Goal: Communication & Community: Share content

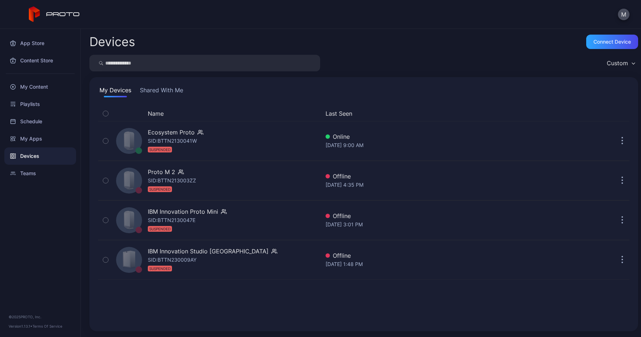
click at [178, 91] on button "Shared With Me" at bounding box center [161, 92] width 46 height 12
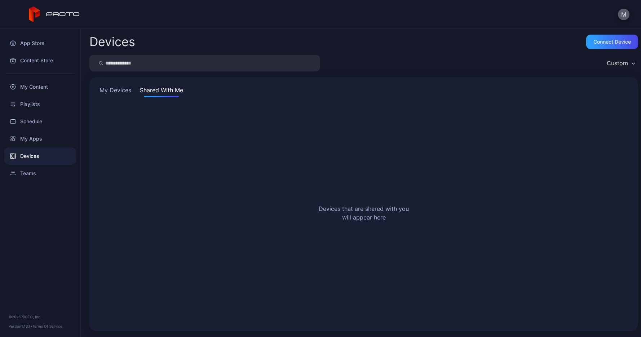
click at [625, 10] on button "M" at bounding box center [624, 15] width 12 height 12
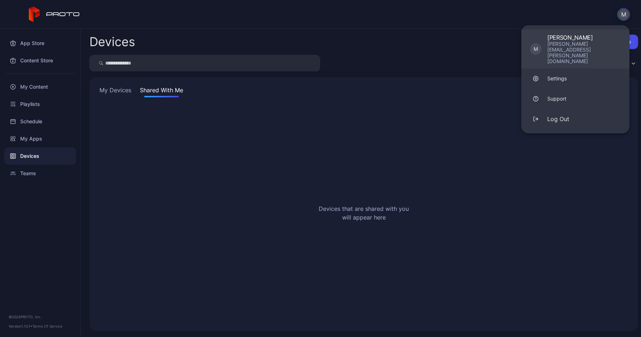
click at [577, 47] on link "M [PERSON_NAME] [PERSON_NAME][EMAIL_ADDRESS][PERSON_NAME][DOMAIN_NAME]" at bounding box center [576, 49] width 108 height 39
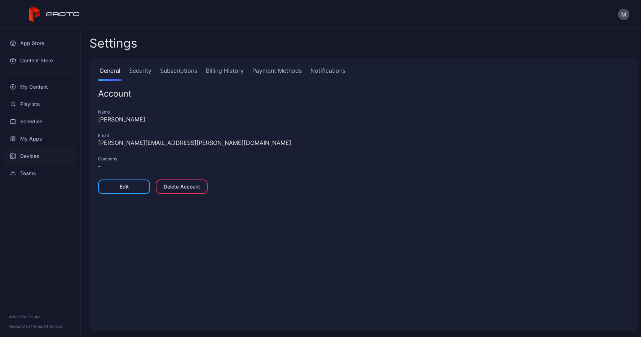
click at [43, 150] on div "Devices" at bounding box center [40, 156] width 72 height 17
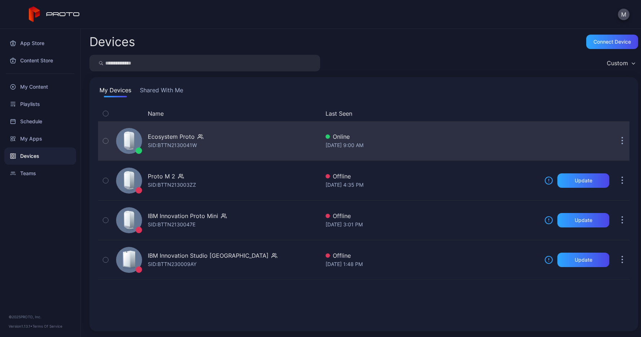
click at [622, 142] on icon "button" at bounding box center [623, 141] width 2 height 8
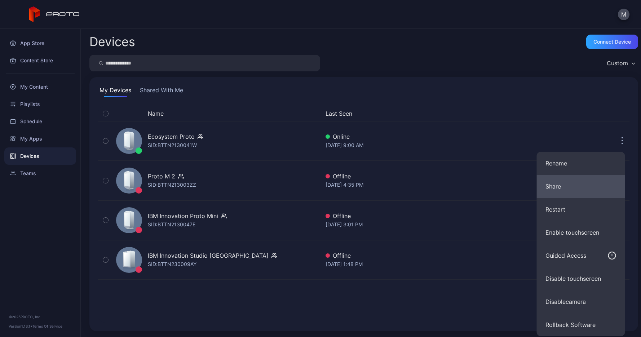
click at [574, 188] on button "Share" at bounding box center [581, 186] width 88 height 23
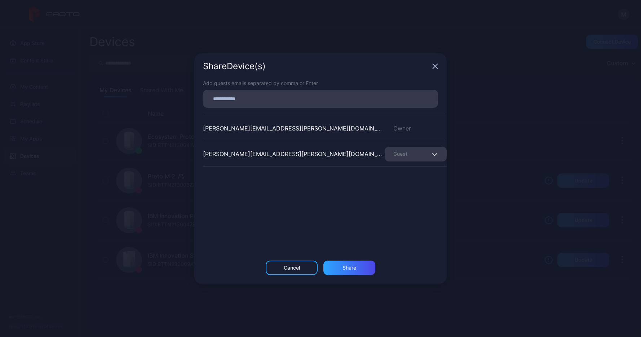
click at [307, 148] on div "[PERSON_NAME][EMAIL_ADDRESS][PERSON_NAME][DOMAIN_NAME] Guest" at bounding box center [325, 154] width 244 height 26
click at [239, 100] on input at bounding box center [320, 98] width 227 height 9
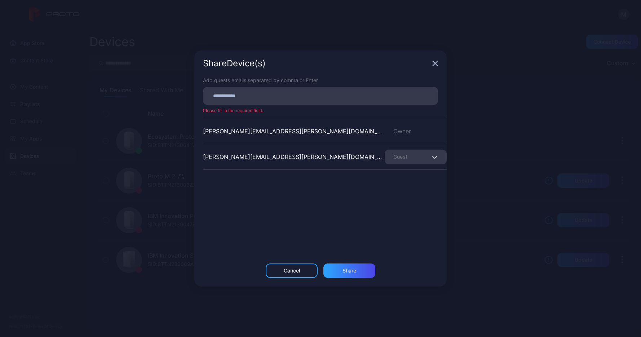
paste input
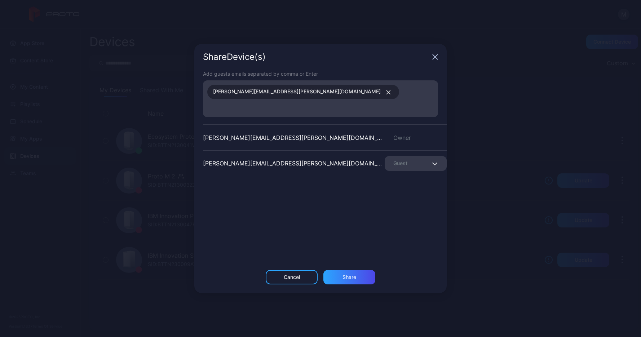
paste input
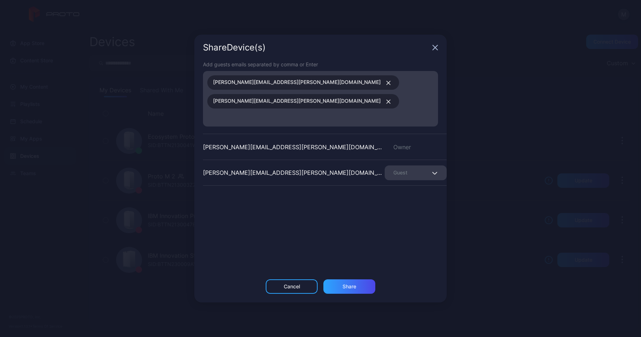
paste input
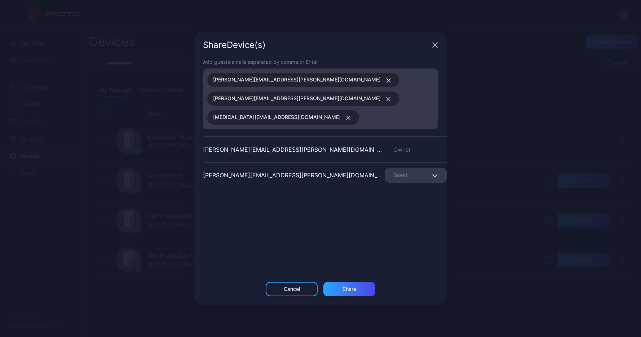
paste input
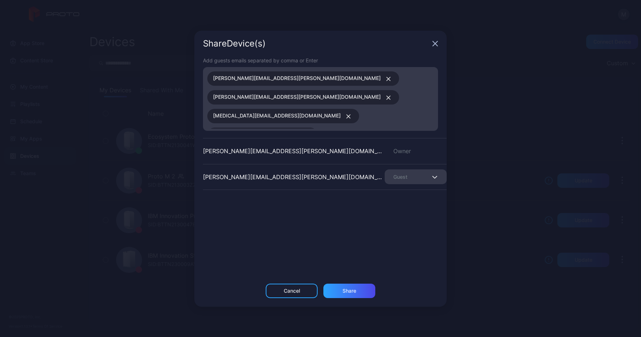
paste input
click at [353, 284] on div "Share" at bounding box center [350, 291] width 52 height 14
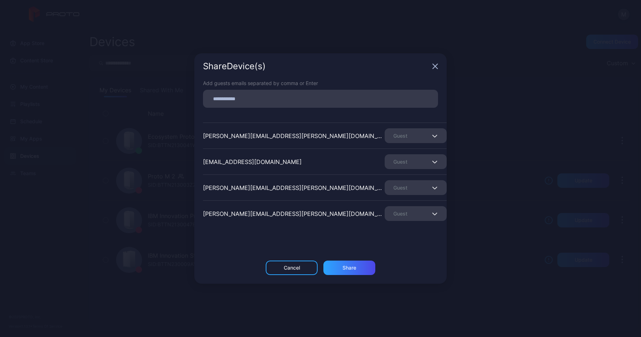
scroll to position [74, 0]
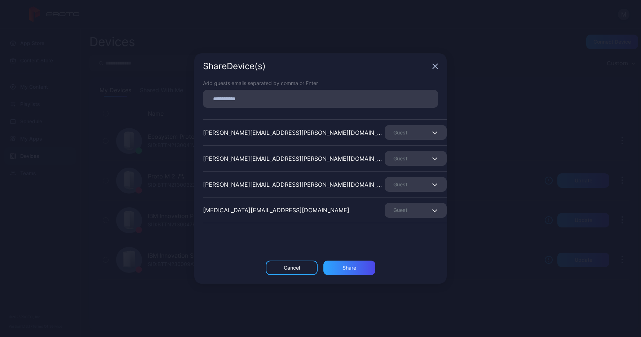
click at [417, 158] on div "Guest" at bounding box center [416, 158] width 62 height 15
click at [397, 159] on div "Guest" at bounding box center [416, 158] width 62 height 15
click at [360, 263] on div "Share" at bounding box center [350, 268] width 52 height 14
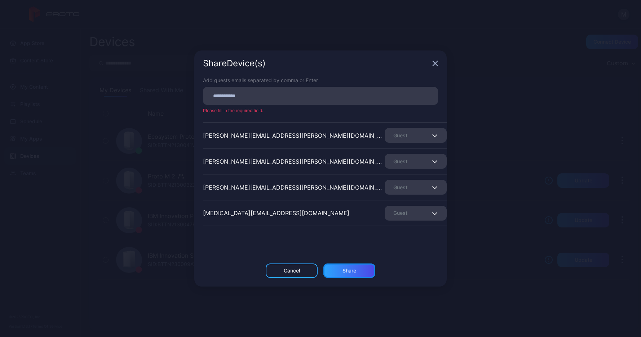
scroll to position [0, 0]
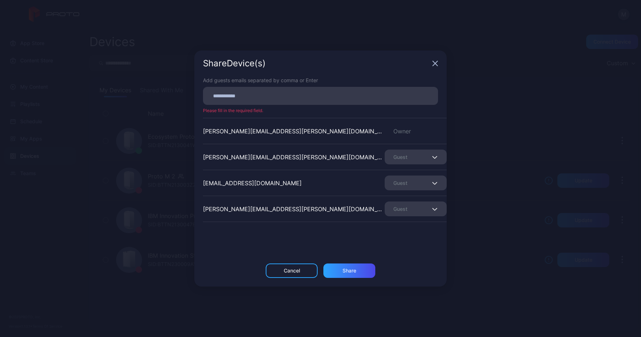
click at [431, 61] on div "Share Device (s)" at bounding box center [320, 63] width 252 height 26
click at [435, 62] on icon "button" at bounding box center [435, 64] width 6 height 6
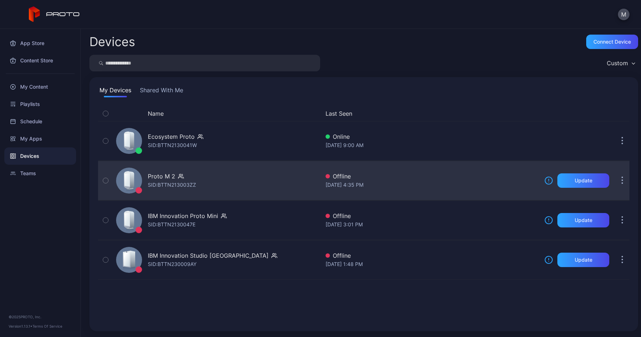
click at [622, 177] on icon "button" at bounding box center [623, 181] width 2 height 8
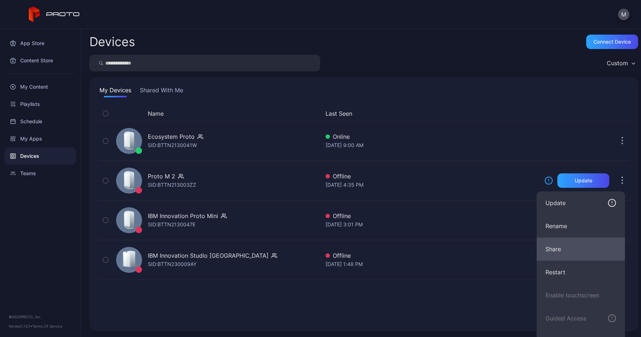
click at [559, 243] on button "Share" at bounding box center [581, 249] width 88 height 23
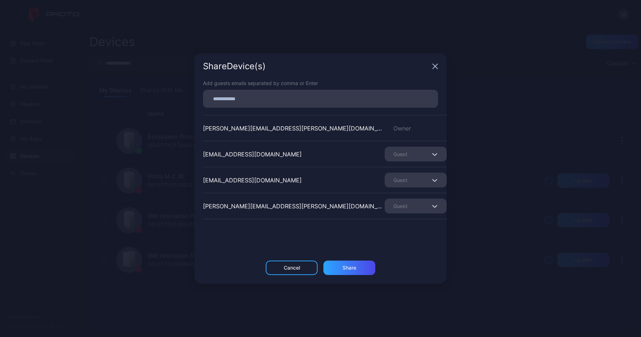
click at [265, 88] on div "Add guests emails separated by comma or Enter" at bounding box center [320, 93] width 235 height 28
click at [265, 99] on input at bounding box center [320, 98] width 227 height 9
paste input
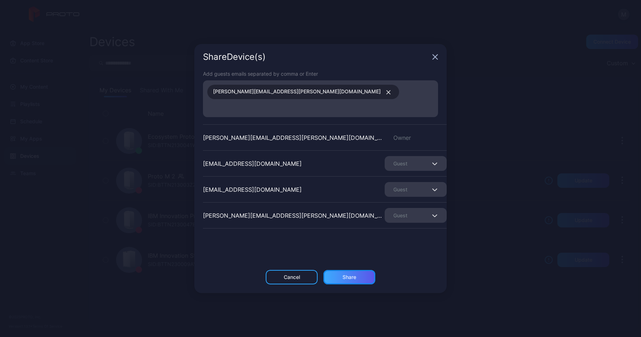
click at [356, 270] on div "Share" at bounding box center [350, 277] width 52 height 14
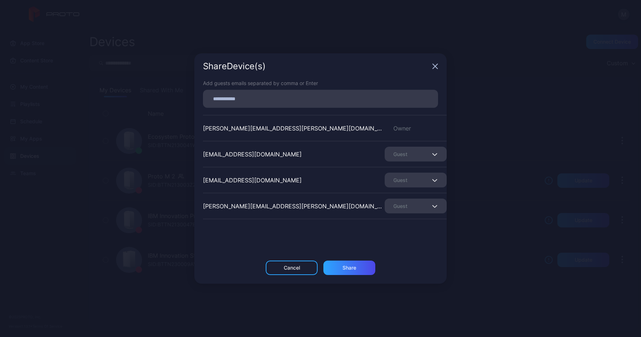
click at [436, 67] on icon "button" at bounding box center [435, 66] width 6 height 6
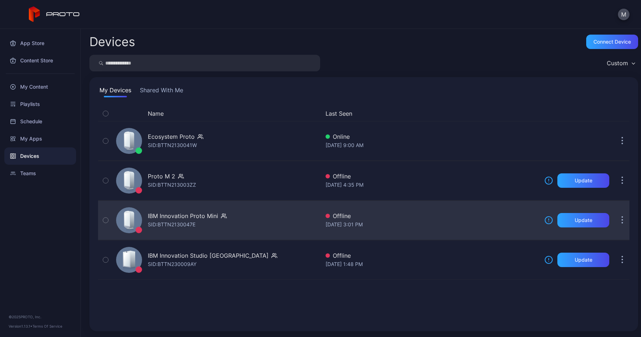
click at [622, 220] on icon "button" at bounding box center [623, 220] width 2 height 8
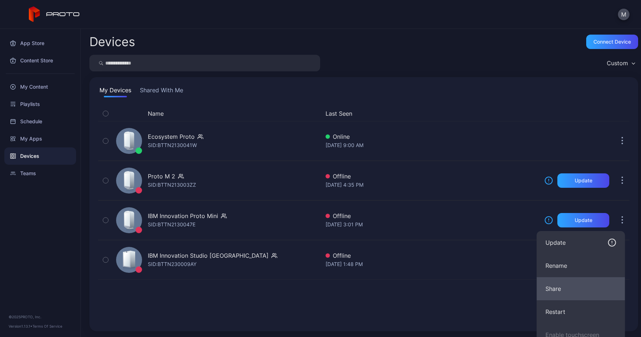
click at [572, 281] on button "Share" at bounding box center [581, 288] width 88 height 23
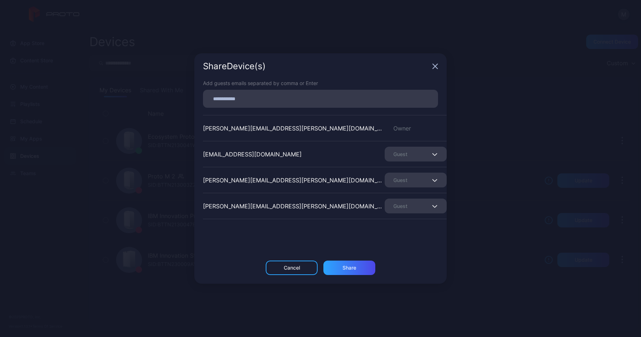
click at [297, 103] on input at bounding box center [320, 98] width 227 height 9
paste input
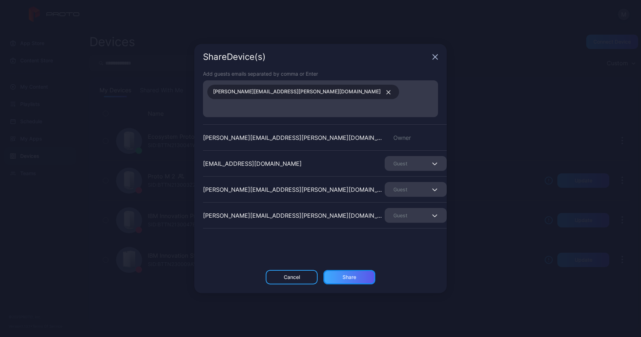
click at [333, 270] on div "Share" at bounding box center [350, 277] width 52 height 14
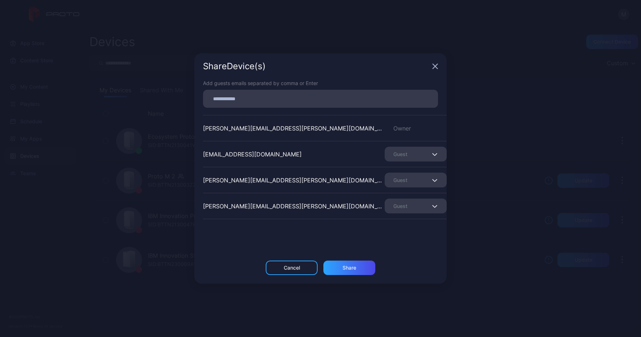
click at [434, 66] on icon "button" at bounding box center [435, 66] width 6 height 6
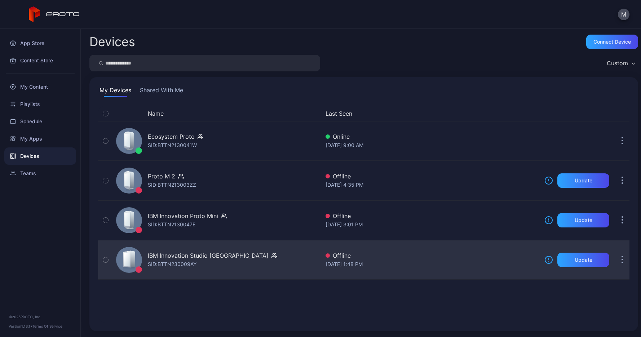
click at [615, 260] on button "button" at bounding box center [622, 260] width 14 height 14
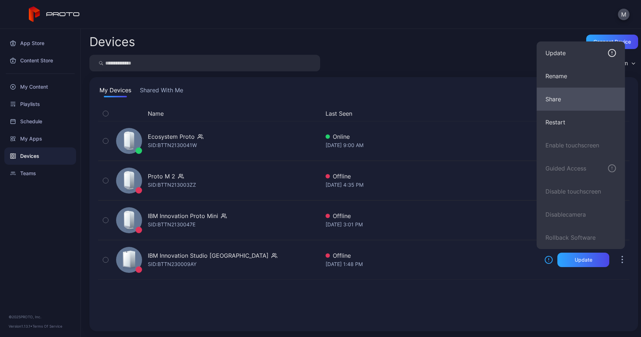
click at [580, 101] on button "Share" at bounding box center [581, 99] width 88 height 23
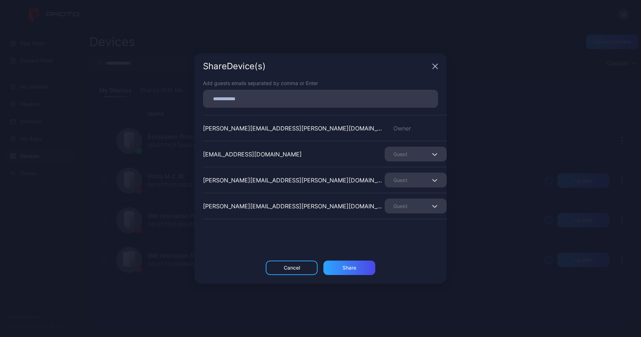
click at [312, 107] on div at bounding box center [320, 99] width 235 height 18
click at [302, 96] on input at bounding box center [320, 98] width 227 height 9
paste input
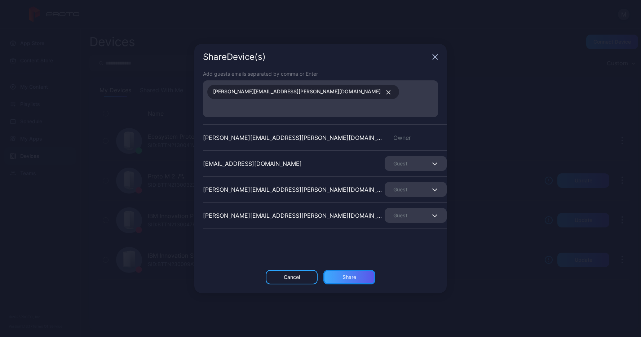
click at [350, 275] on div "Share" at bounding box center [350, 277] width 52 height 14
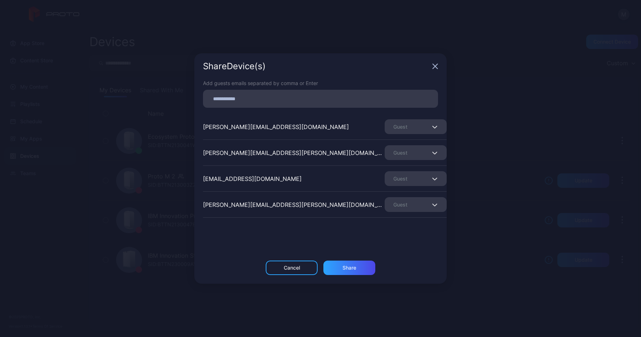
scroll to position [255, 0]
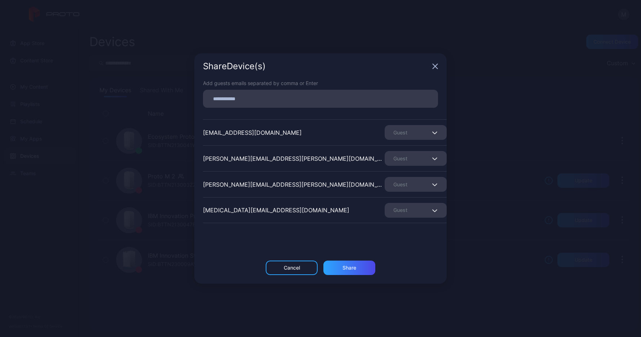
click at [434, 68] on icon "button" at bounding box center [435, 66] width 6 height 6
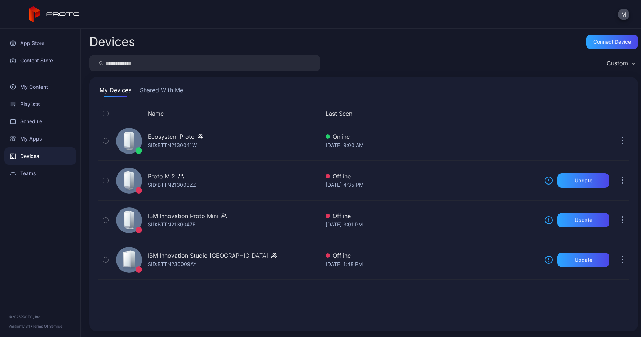
click at [65, 11] on icon at bounding box center [54, 14] width 51 height 16
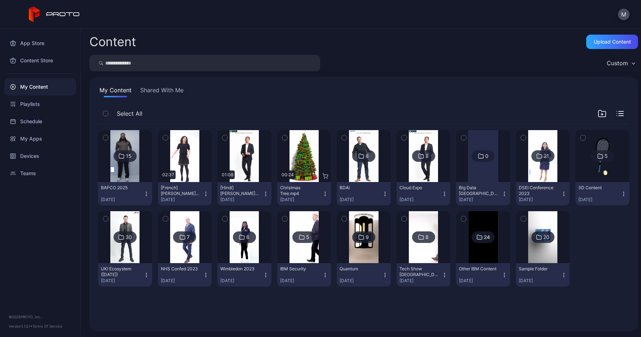
click at [56, 23] on div "M" at bounding box center [320, 14] width 641 height 29
